Goal: Task Accomplishment & Management: Manage account settings

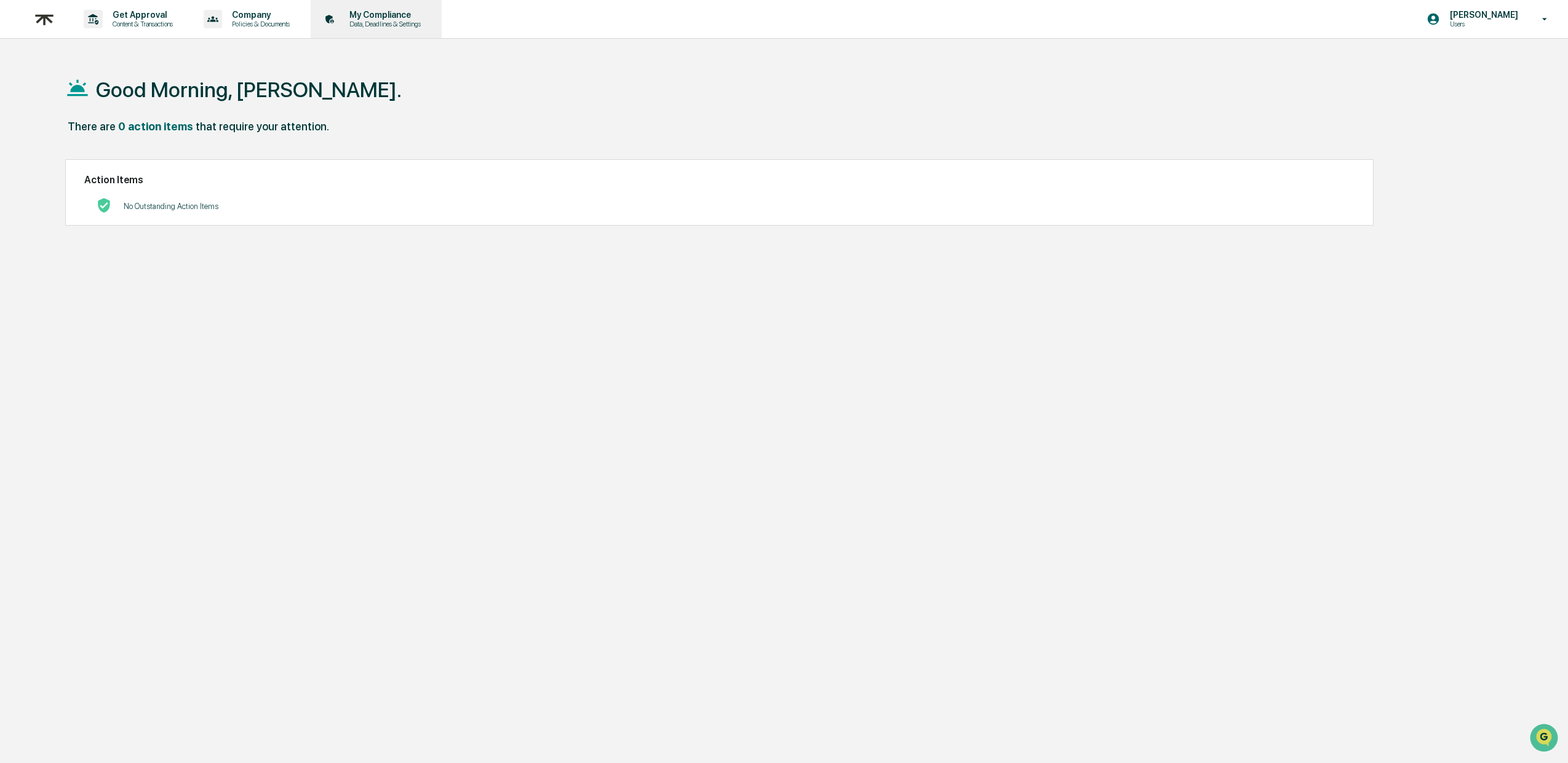
click at [401, 10] on p "My Compliance" at bounding box center [383, 15] width 87 height 10
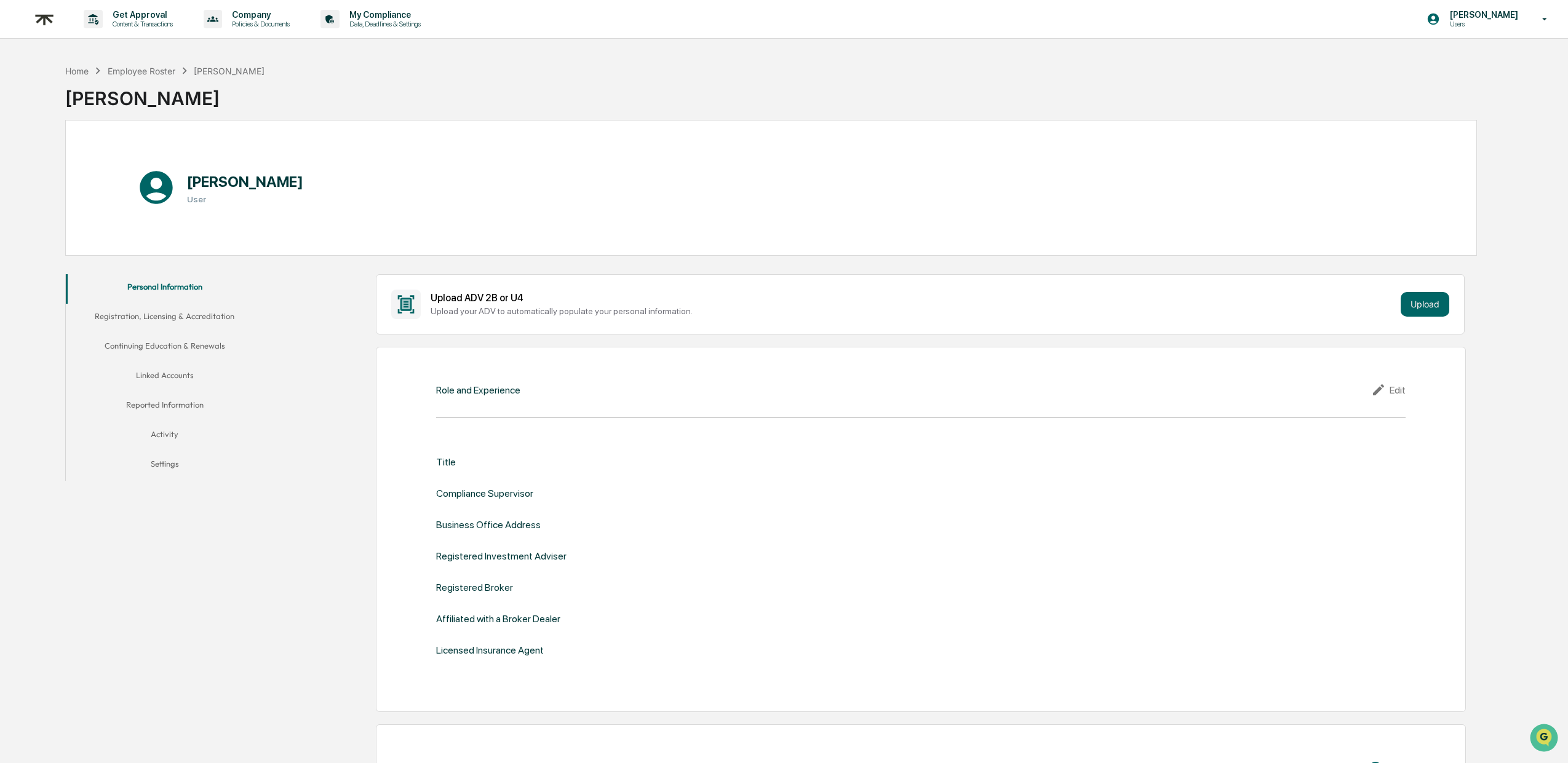
click at [169, 371] on button "Linked Accounts" at bounding box center [164, 377] width 197 height 30
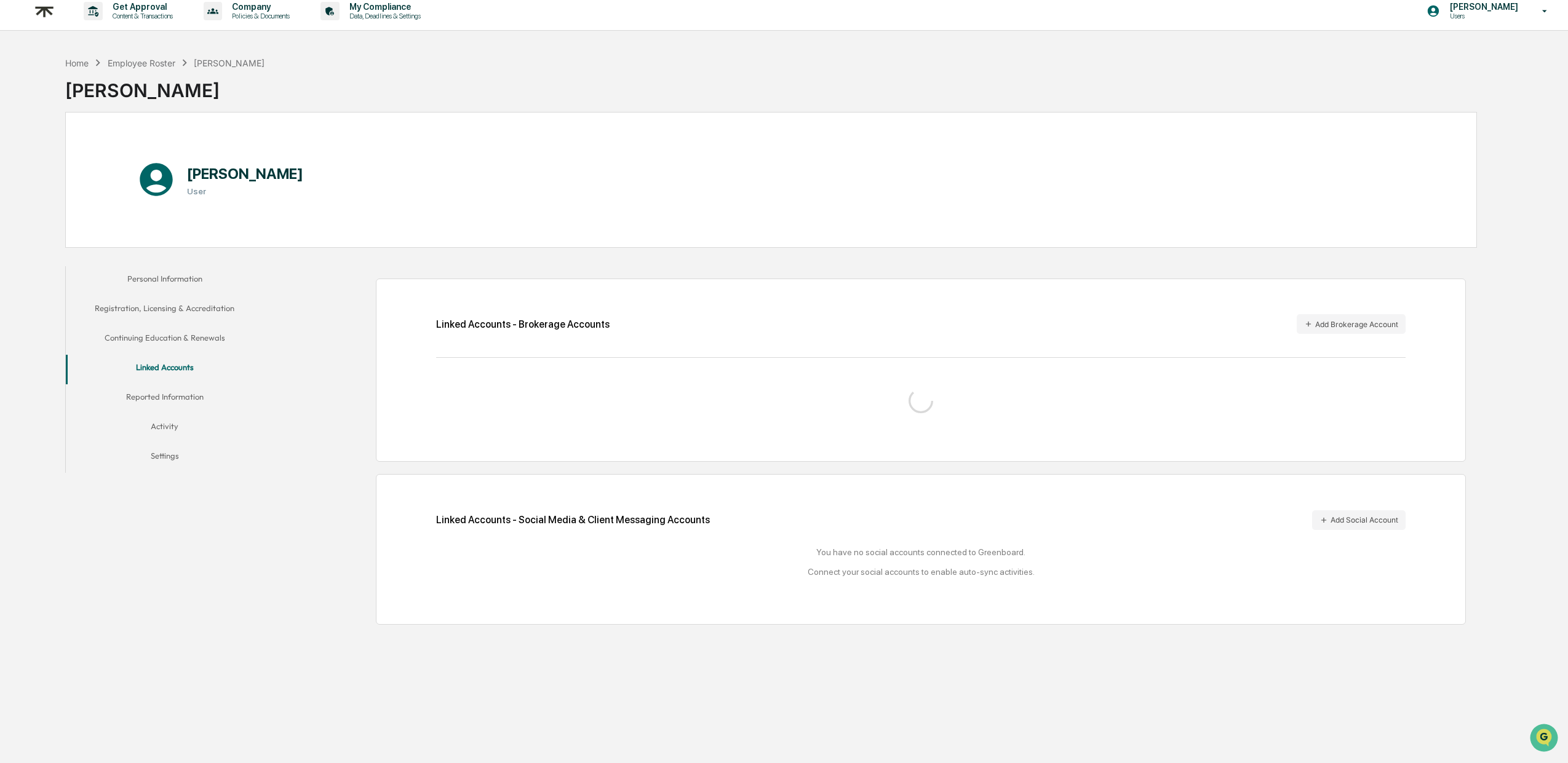
scroll to position [20, 0]
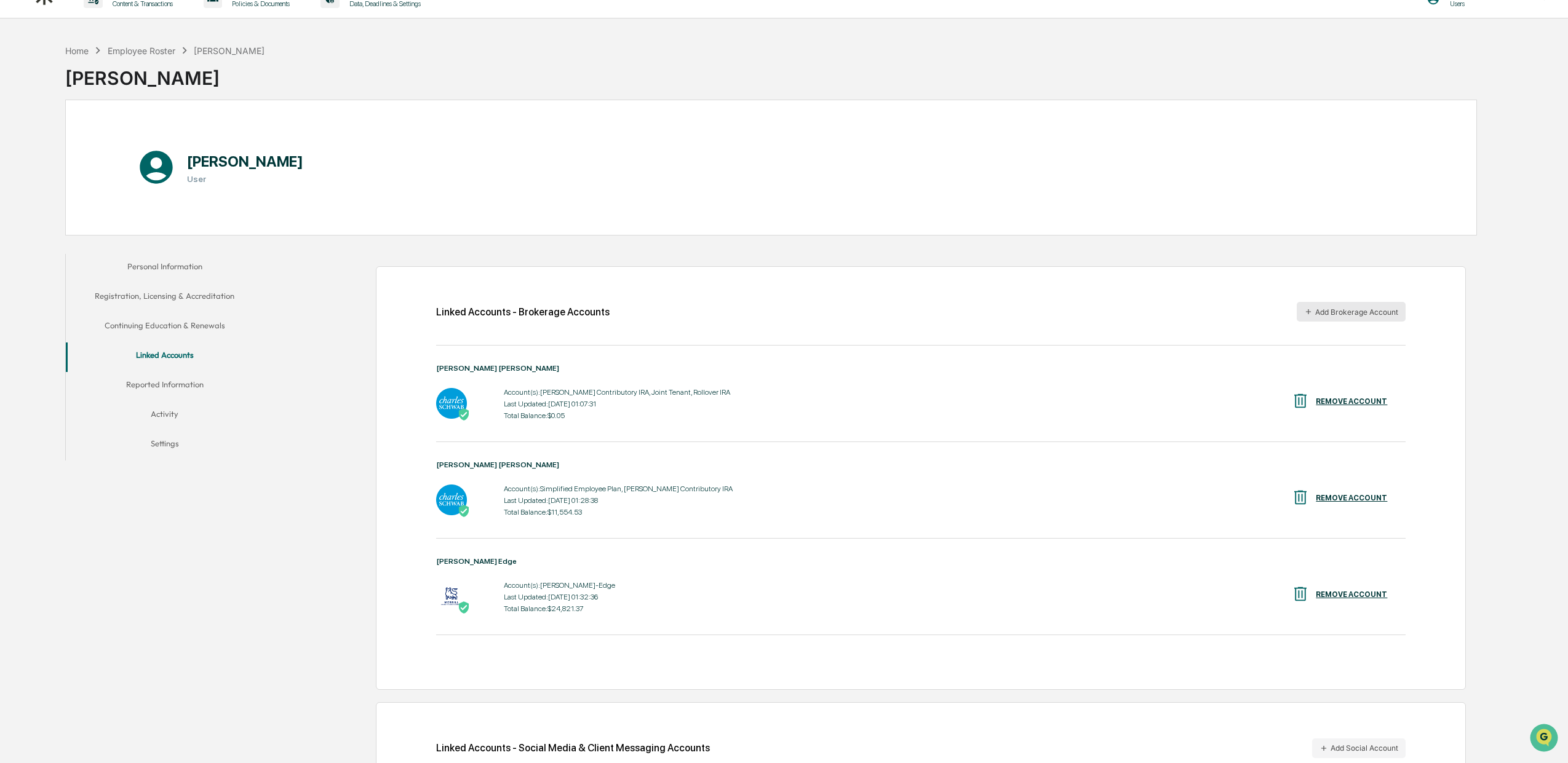
click at [1325, 319] on button "Add Brokerage Account" at bounding box center [1351, 311] width 109 height 20
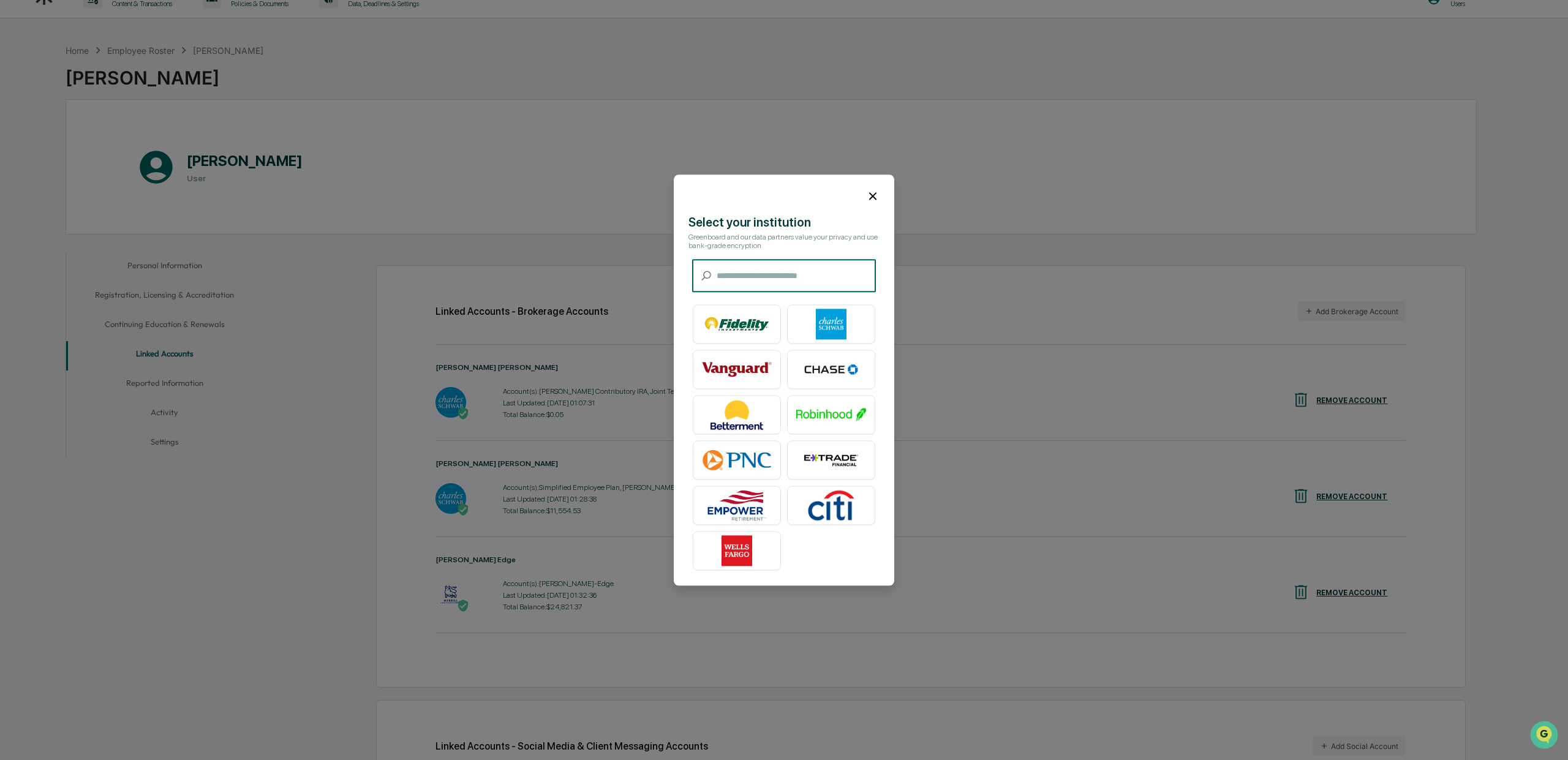
click at [787, 271] on input "text" at bounding box center [796, 275] width 159 height 33
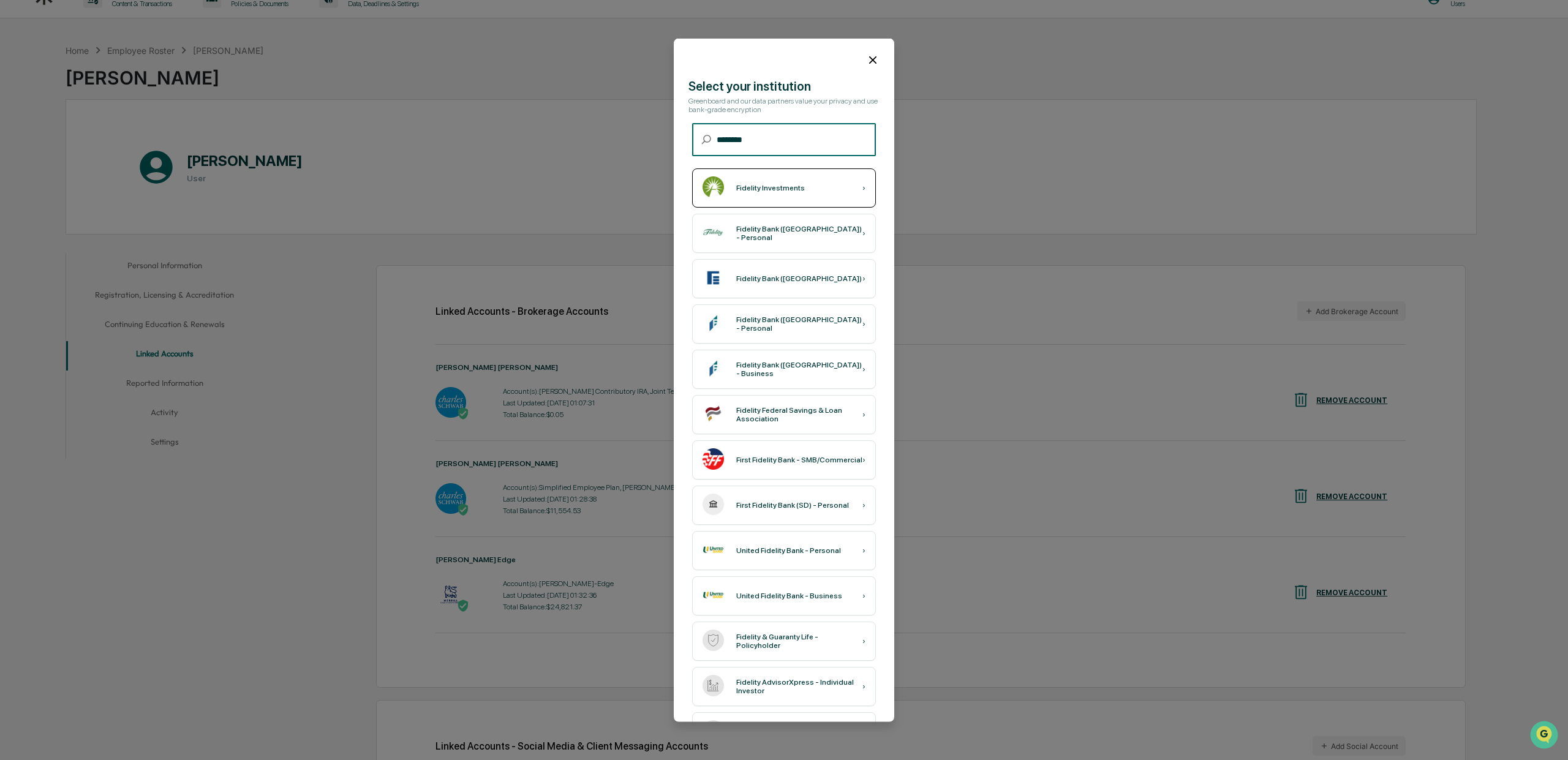
type input "********"
click at [775, 199] on div "Fidelity Investments ›" at bounding box center [784, 187] width 183 height 39
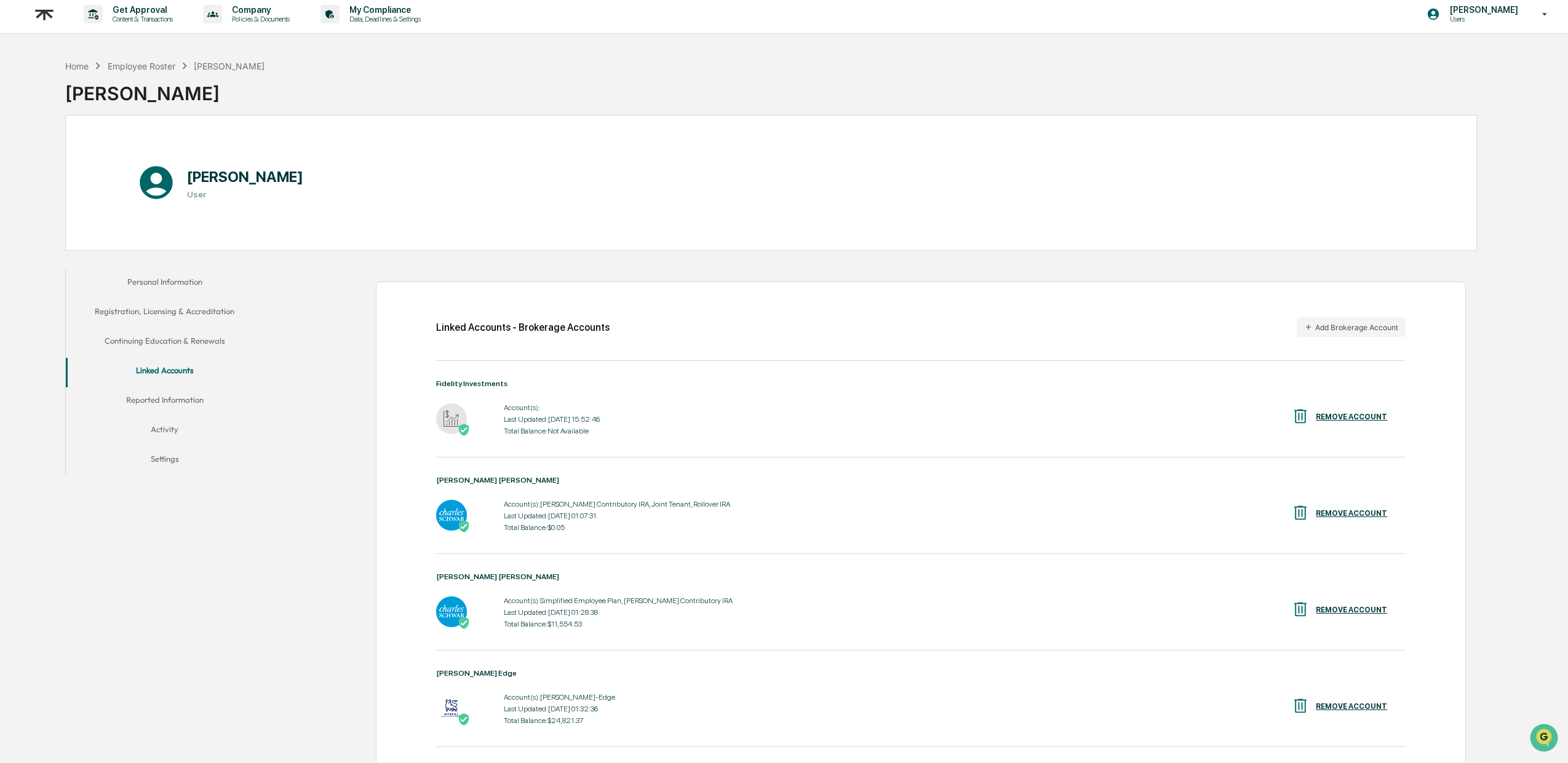
scroll to position [0, 0]
